Goal: Task Accomplishment & Management: Complete application form

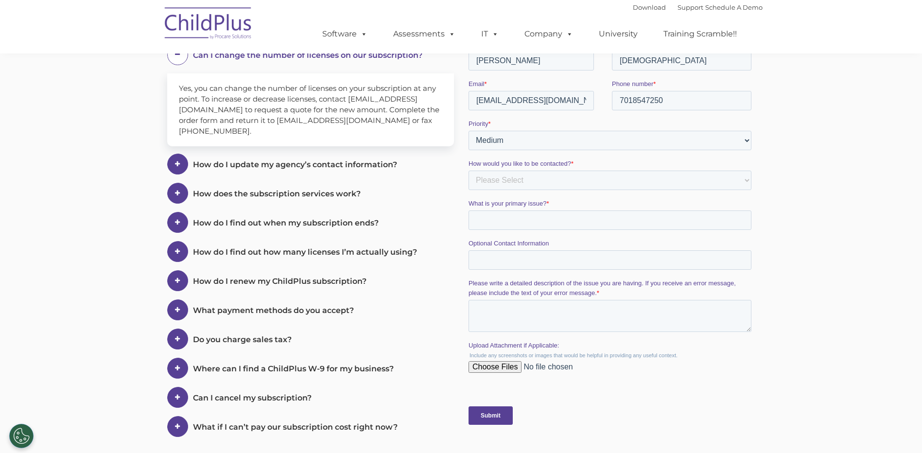
scroll to position [243, 0]
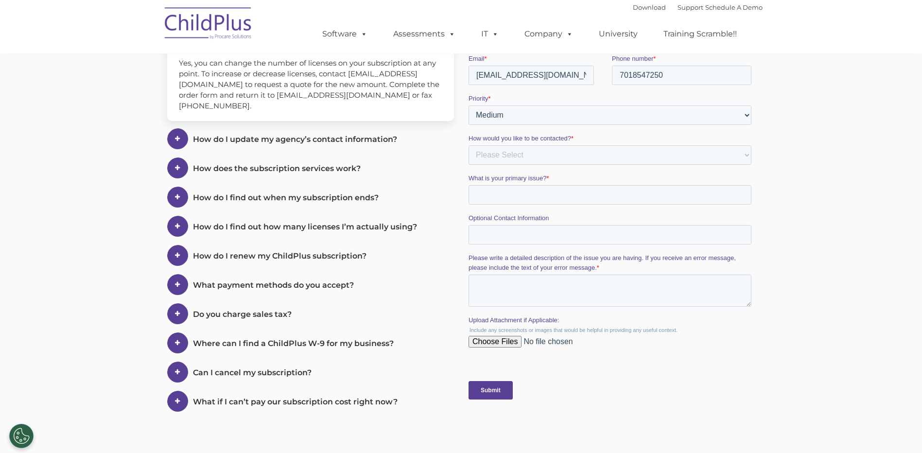
click at [0, 0] on span at bounding box center [0, 0] width 0 height 0
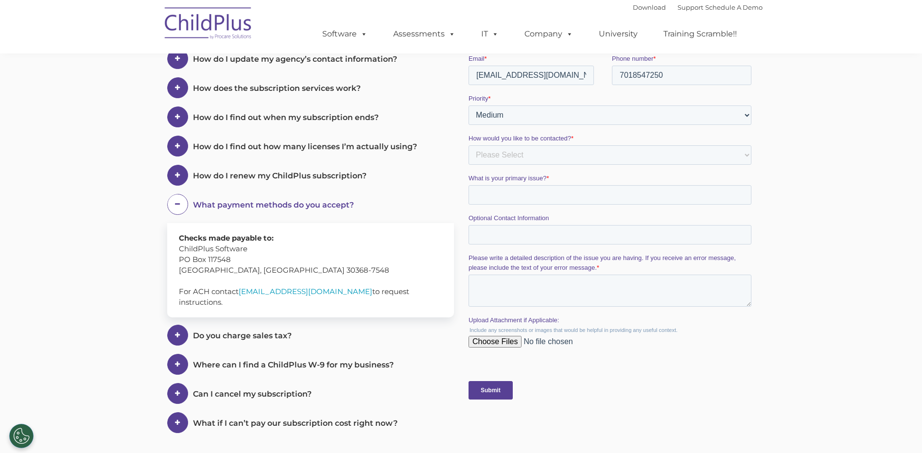
click at [174, 200] on span at bounding box center [177, 204] width 21 height 21
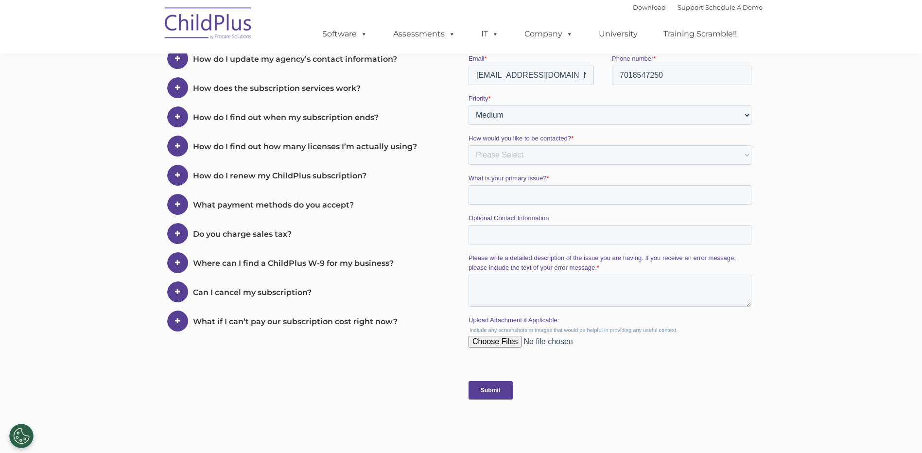
click at [181, 40] on span at bounding box center [177, 29] width 21 height 21
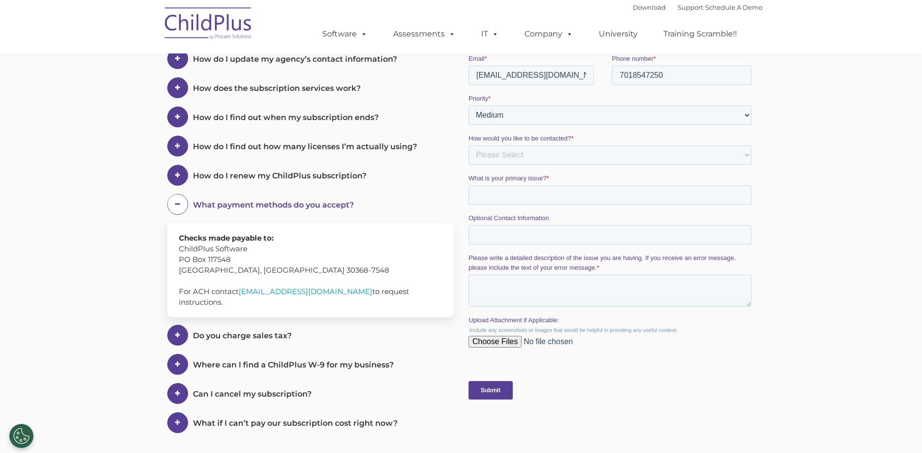
click at [181, 202] on span at bounding box center [177, 204] width 21 height 21
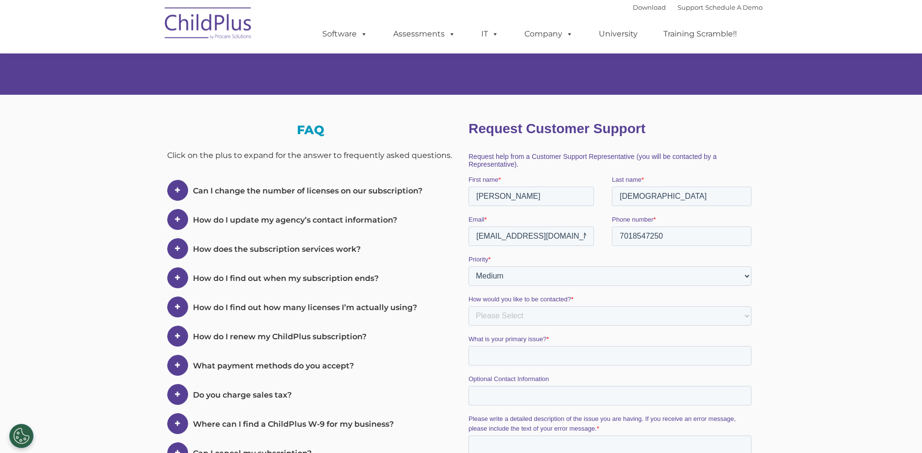
scroll to position [146, 0]
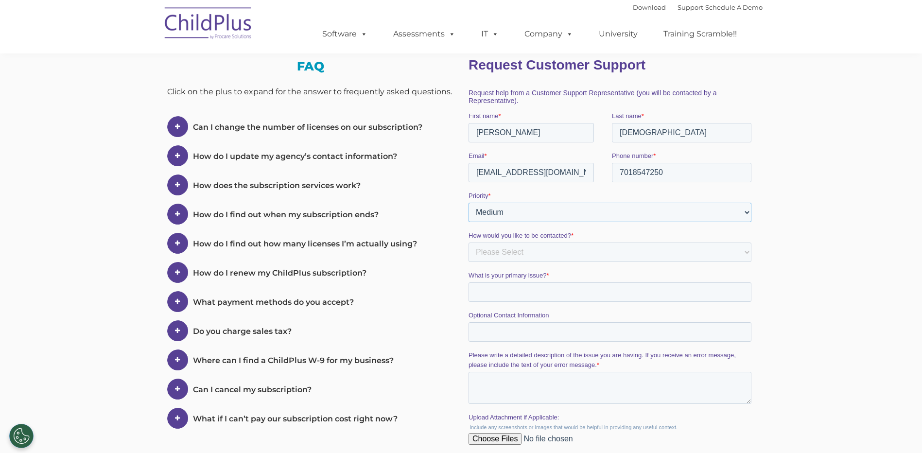
click at [747, 212] on select "Please Select Low Medium High" at bounding box center [609, 212] width 283 height 19
select select "HIGH"
click at [468, 203] on select "Please Select Low Medium High" at bounding box center [609, 212] width 283 height 19
click at [530, 254] on select "Please Select Phone Email" at bounding box center [609, 252] width 283 height 19
select select "Email"
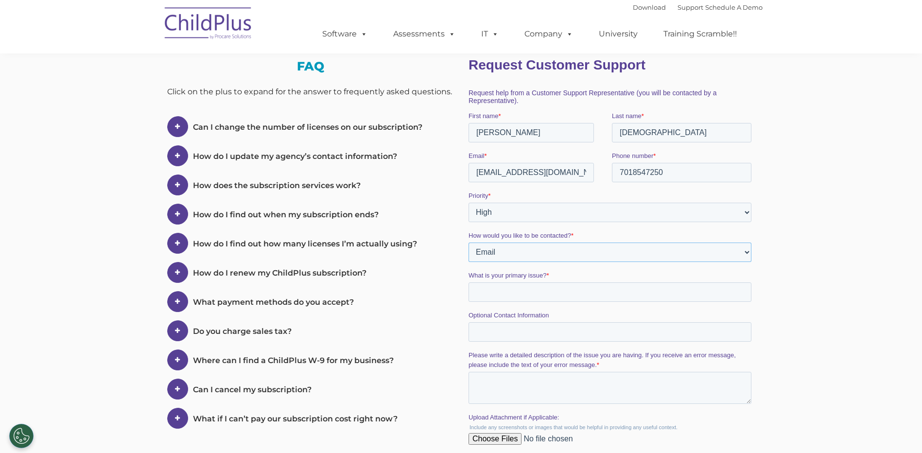
click at [468, 243] on select "Please Select Phone Email" at bounding box center [609, 252] width 283 height 19
click at [500, 296] on input "What is your primary issue? *" at bounding box center [609, 291] width 283 height 19
type input "W"
type input "The payment for the subscription was sent in the mail, how long will it take to…"
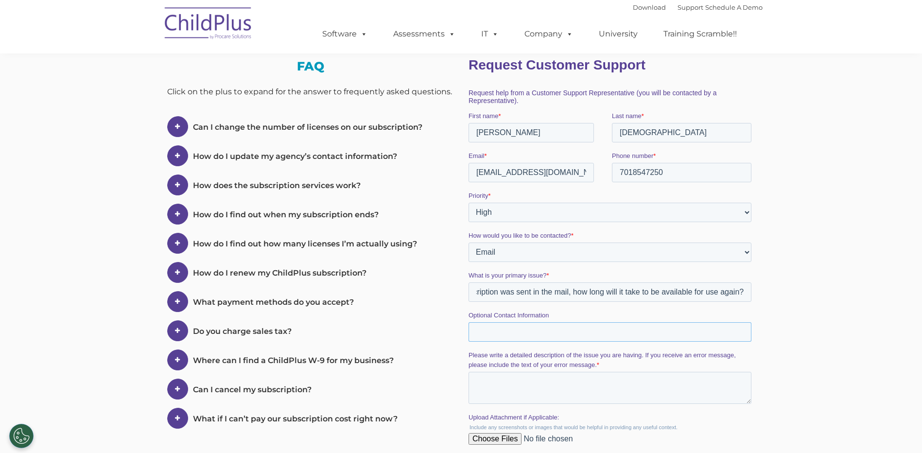
click at [527, 333] on input "Optional Contact Information" at bounding box center [609, 331] width 283 height 19
type input "7018547250"
drag, startPoint x: 474, startPoint y: 294, endPoint x: 819, endPoint y: 304, distance: 344.8
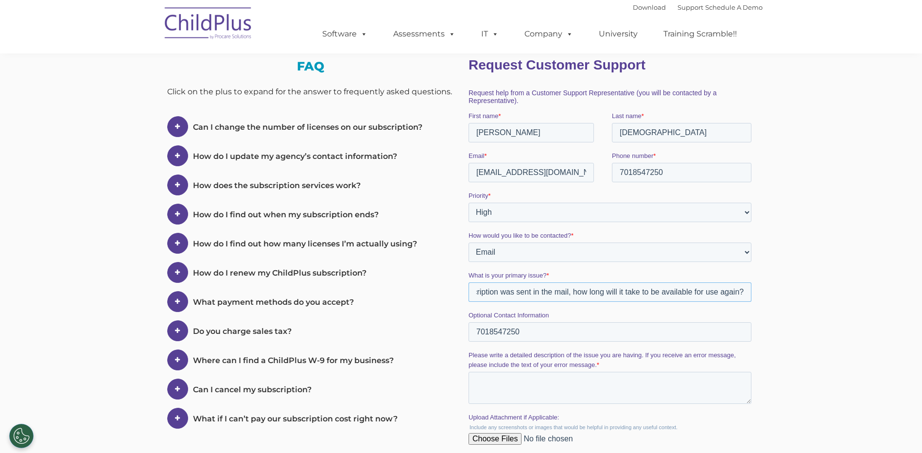
click html "Request Customer Support Request help from a Customer Support Representative (y…"
click at [848, 333] on section "My ChildPlus Account We’re here to help! Call [PHONE_NUMBER] or email [EMAIL_AD…" at bounding box center [461, 217] width 922 height 727
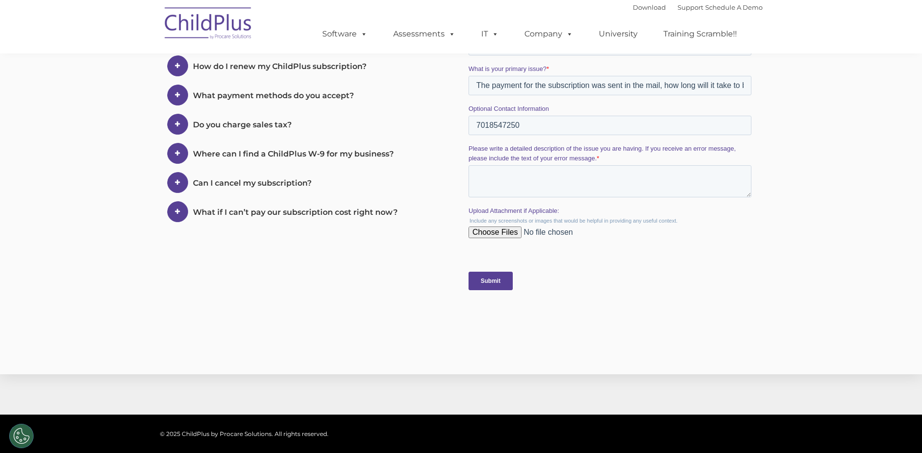
scroll to position [353, 0]
click at [494, 279] on input "Submit" at bounding box center [490, 280] width 44 height 18
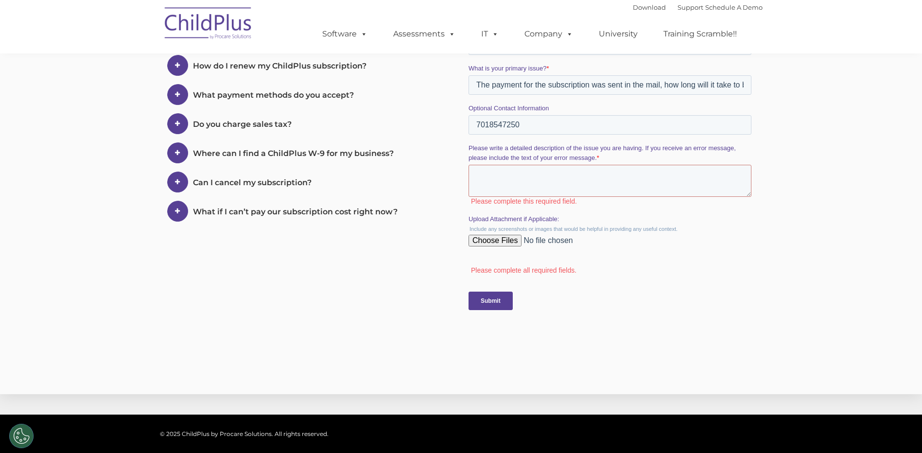
click html "Request Customer Support Request help from a Customer Support Representative (y…"
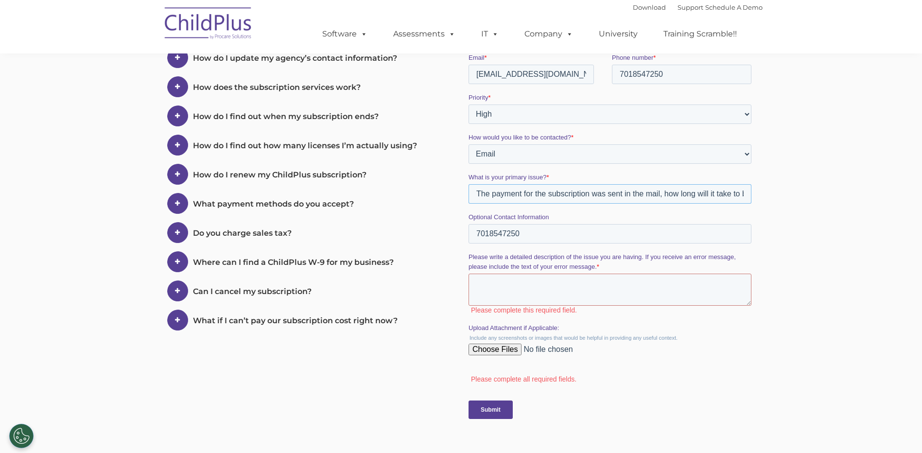
scroll to position [0, 91]
drag, startPoint x: 476, startPoint y: 194, endPoint x: 784, endPoint y: 210, distance: 308.6
click html "Request Customer Support Request help from a Customer Support Representative (y…"
click at [491, 286] on textarea "Please write a detailed description of the issue you are having. If you receive…" at bounding box center [609, 290] width 283 height 32
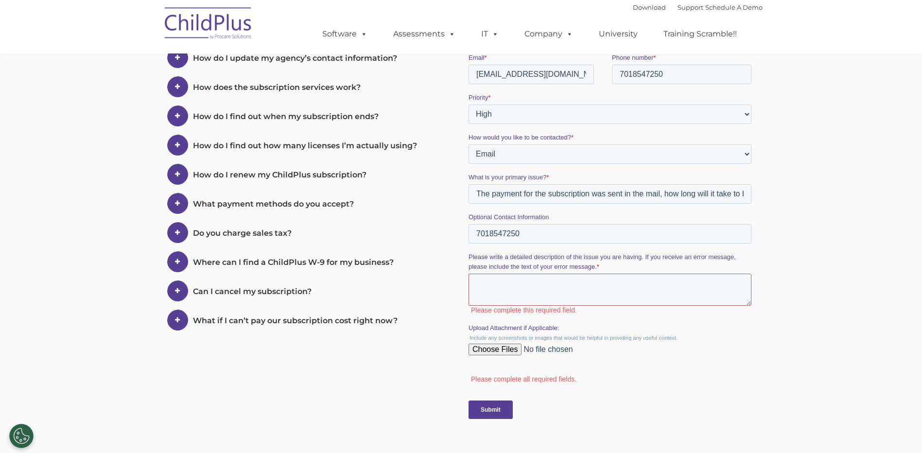
paste textarea "The payment for the subscription was sent in the mail, how long will it take to…"
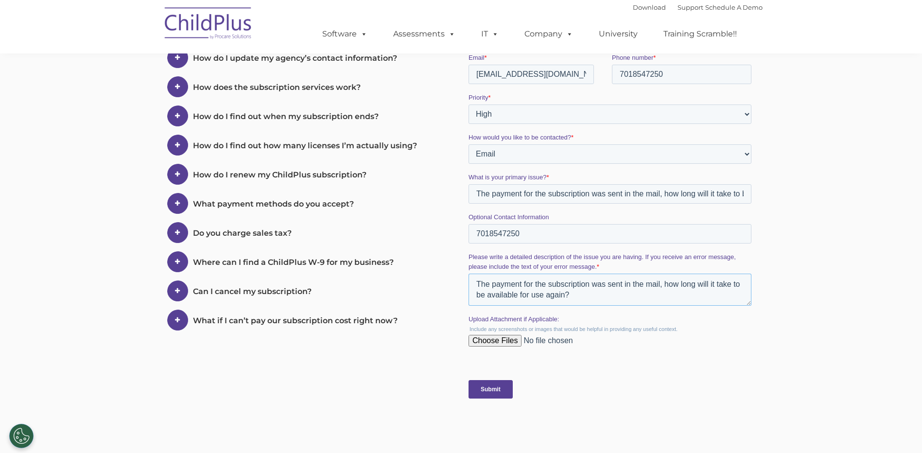
type textarea "The payment for the subscription was sent in the mail, how long will it take to…"
click at [466, 392] on div at bounding box center [611, 193] width 301 height 521
click at [480, 392] on input "Submit" at bounding box center [490, 389] width 44 height 18
